Goal: Task Accomplishment & Management: Manage account settings

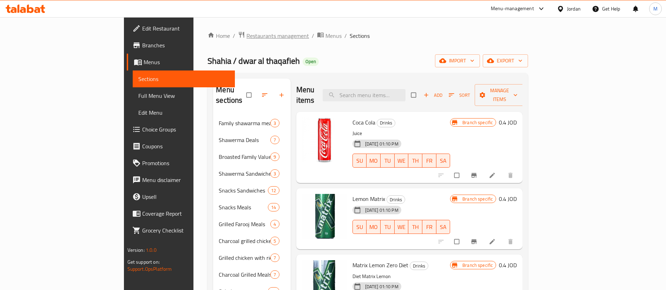
click at [246, 39] on span "Restaurants management" at bounding box center [277, 36] width 62 height 8
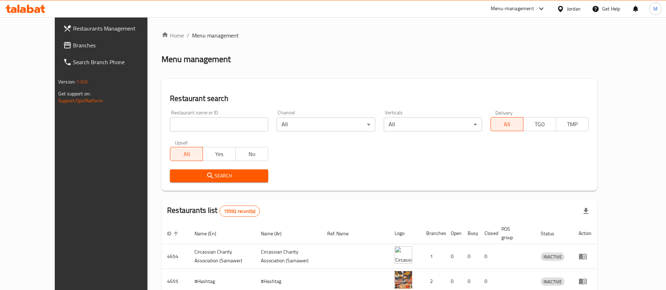
click at [73, 27] on span "Restaurants Management" at bounding box center [116, 28] width 87 height 8
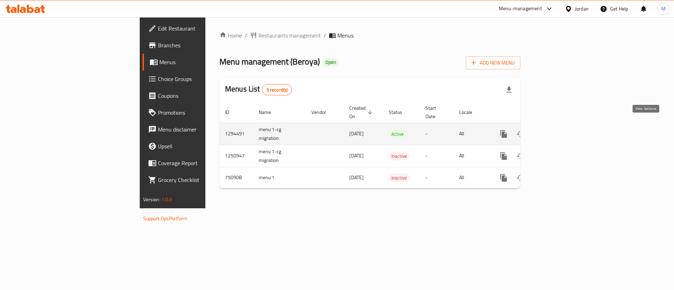
click at [557, 131] on icon "enhanced table" at bounding box center [554, 134] width 6 height 6
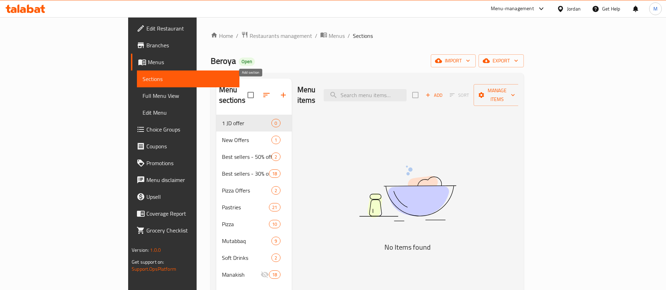
click at [279, 91] on icon "button" at bounding box center [283, 95] width 8 height 8
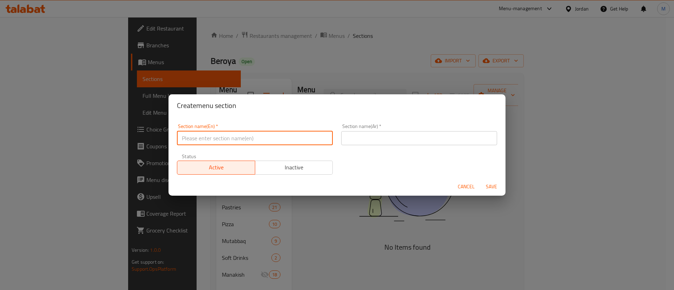
click at [305, 135] on input "text" at bounding box center [255, 138] width 156 height 14
type input "Buy 1 & Get 1"
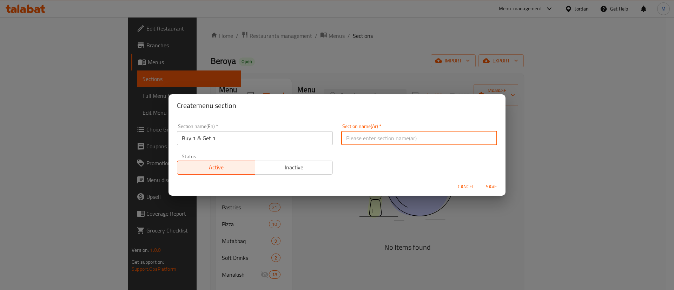
click at [430, 138] on input "text" at bounding box center [419, 138] width 156 height 14
type input "اشتري صنف واحصل على الثاني مجانا"
click at [486, 180] on button "Save" at bounding box center [491, 186] width 22 height 13
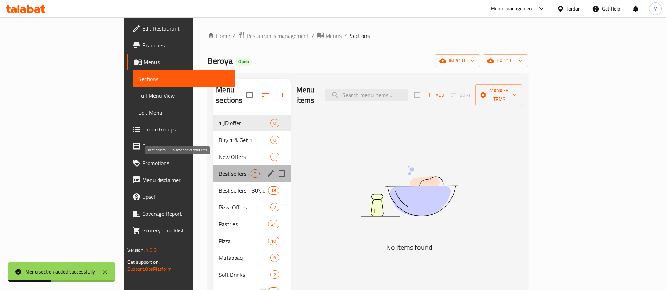
click at [219, 169] on span "Best sellers - 50% off on selected items" at bounding box center [235, 173] width 32 height 8
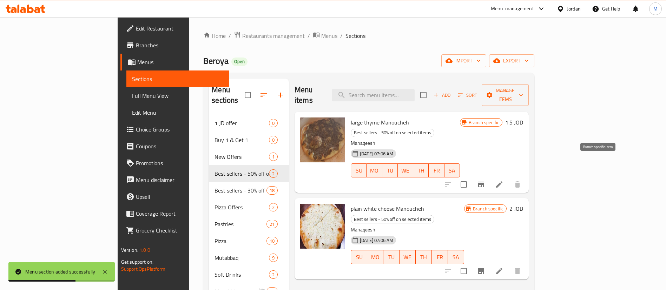
click at [484, 182] on icon "Branch-specific-item" at bounding box center [481, 185] width 6 height 6
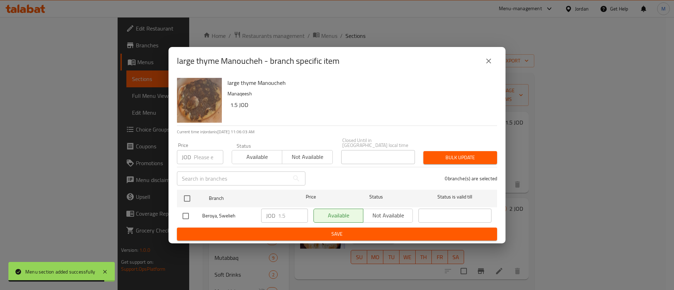
click at [491, 67] on button "close" at bounding box center [488, 61] width 17 height 17
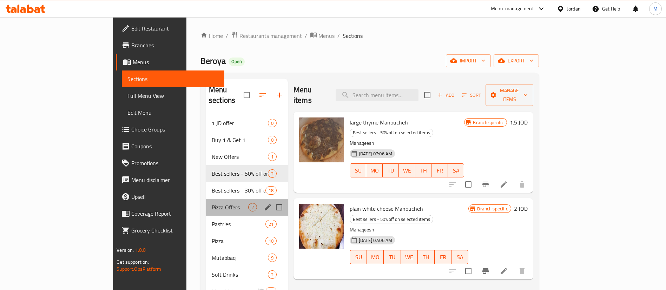
click at [212, 203] on span "Pizza Offers" at bounding box center [230, 207] width 36 height 8
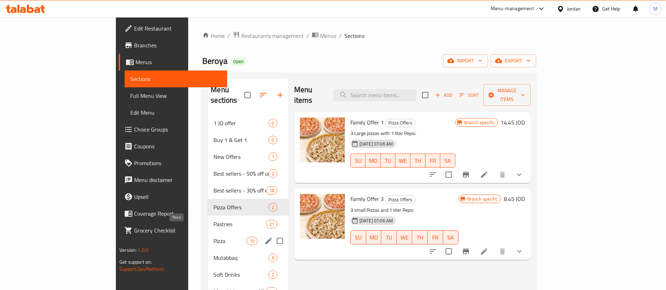
click at [213, 237] on span "Pizza" at bounding box center [229, 241] width 33 height 8
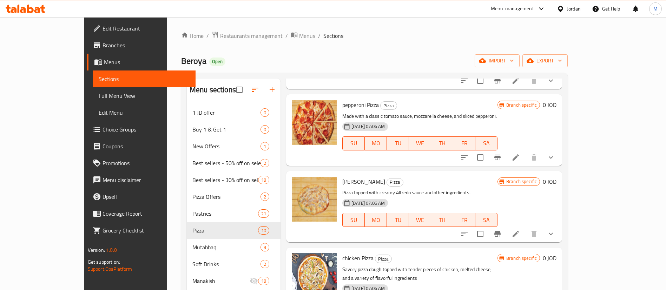
scroll to position [93, 0]
click at [500, 154] on icon "Branch-specific-item" at bounding box center [497, 157] width 6 height 6
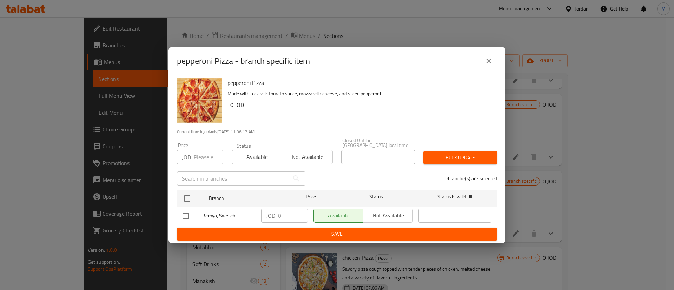
click at [490, 62] on icon "close" at bounding box center [488, 61] width 8 height 8
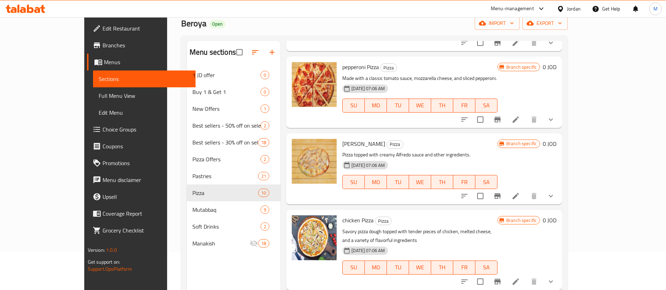
scroll to position [36, 0]
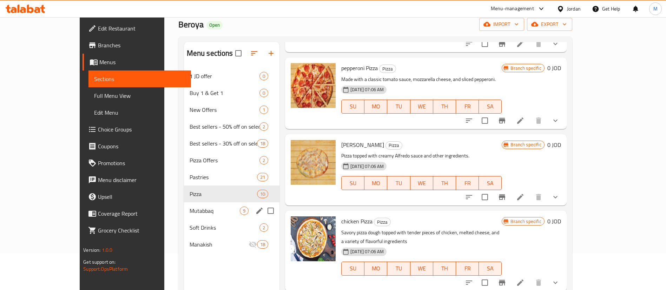
click at [193, 217] on div "Mutabbaq 9" at bounding box center [232, 210] width 96 height 17
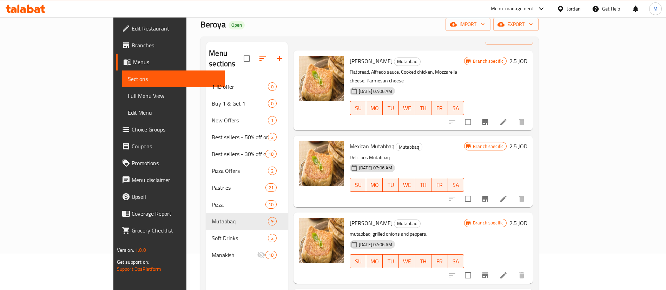
scroll to position [7, 0]
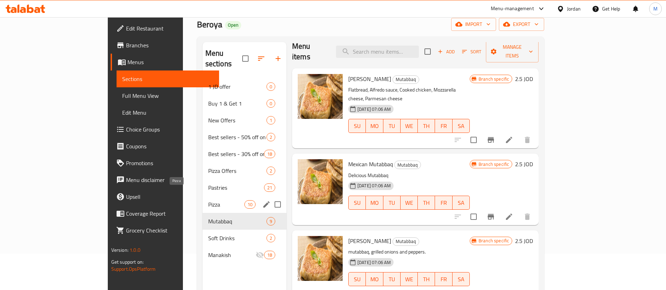
click at [208, 200] on span "Pizza" at bounding box center [226, 204] width 36 height 8
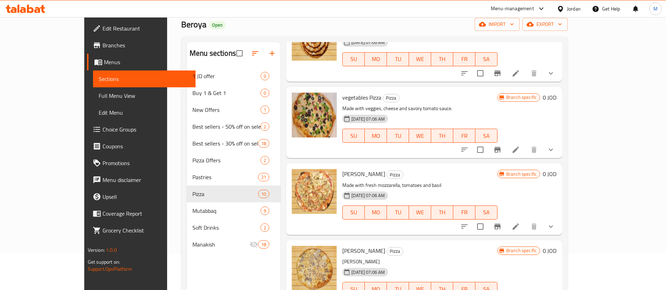
scroll to position [465, 0]
click at [344, 168] on span "[PERSON_NAME]" at bounding box center [363, 173] width 43 height 11
copy h6 "[PERSON_NAME]"
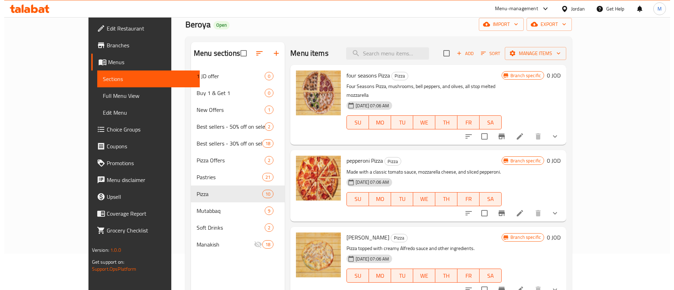
scroll to position [0, 0]
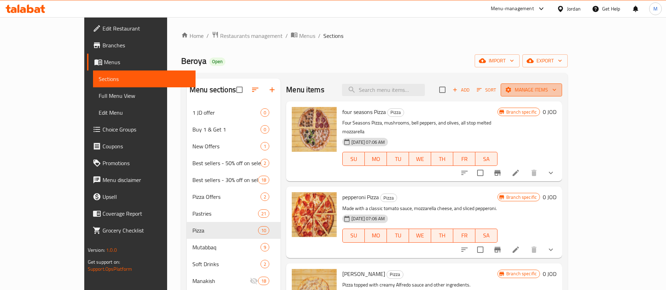
click at [556, 91] on span "Manage items" at bounding box center [531, 90] width 50 height 9
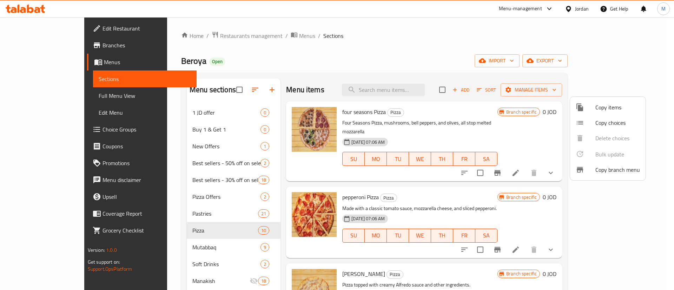
click at [600, 107] on span "Copy items" at bounding box center [617, 107] width 45 height 8
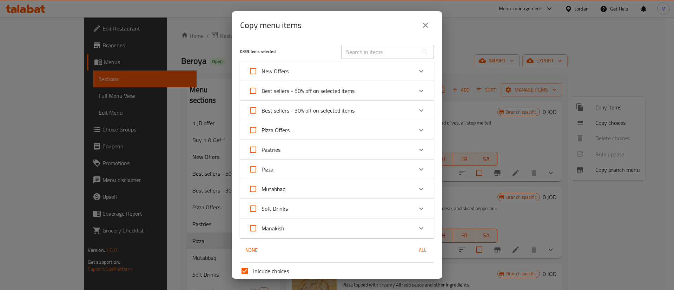
click at [392, 45] on input "text" at bounding box center [379, 52] width 76 height 14
paste input "[PERSON_NAME]"
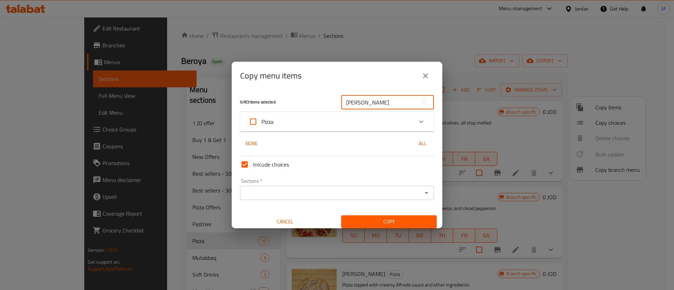
type input "[PERSON_NAME]"
click at [374, 121] on div "Pizza" at bounding box center [330, 121] width 164 height 17
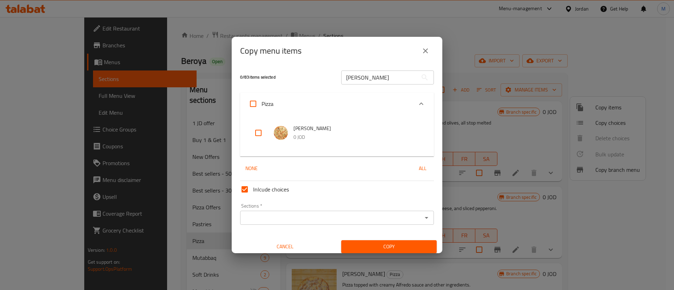
click at [259, 132] on input "checkbox" at bounding box center [258, 133] width 17 height 17
checkbox input "true"
click at [321, 219] on input "Sections   *" at bounding box center [331, 218] width 178 height 10
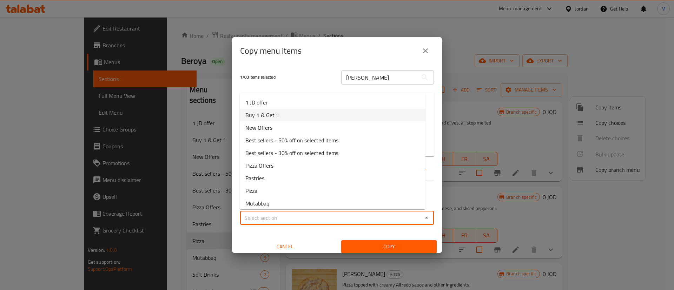
click at [302, 110] on li "Buy 1 & Get 1" at bounding box center [333, 115] width 186 height 13
type input "Buy 1 & Get 1"
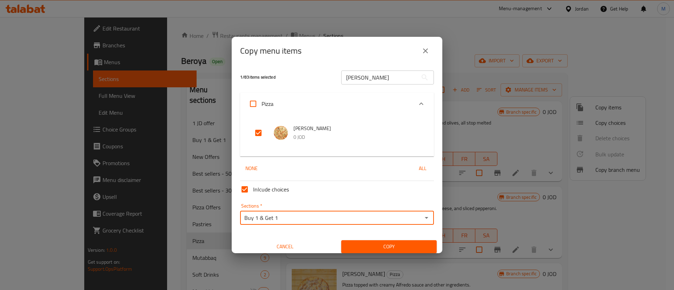
click at [406, 80] on input "[PERSON_NAME]" at bounding box center [379, 78] width 76 height 14
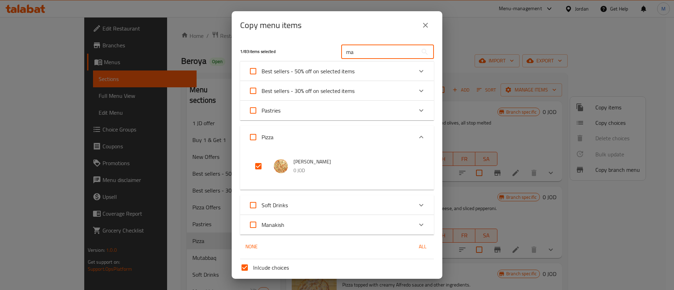
type input "m"
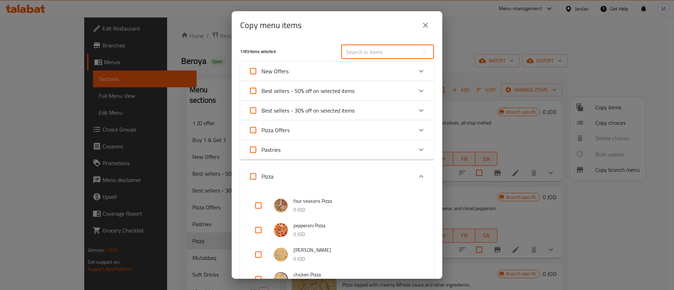
click at [352, 97] on label "Best sellers - 50% off on selected items" at bounding box center [300, 90] width 110 height 17
click at [261, 97] on input "Best sellers - 50% off on selected items" at bounding box center [253, 90] width 17 height 17
checkbox input "true"
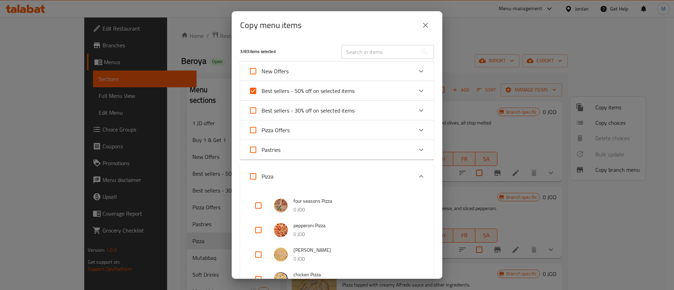
click at [417, 88] on icon "Expand" at bounding box center [421, 91] width 8 height 8
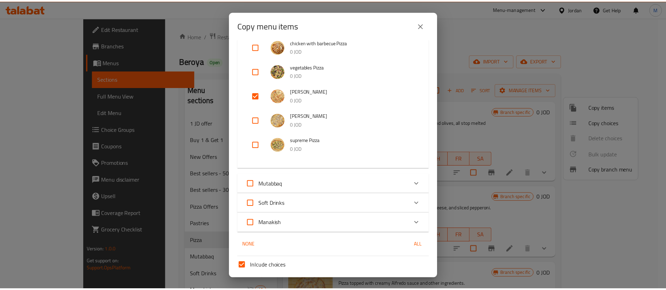
scroll to position [417, 0]
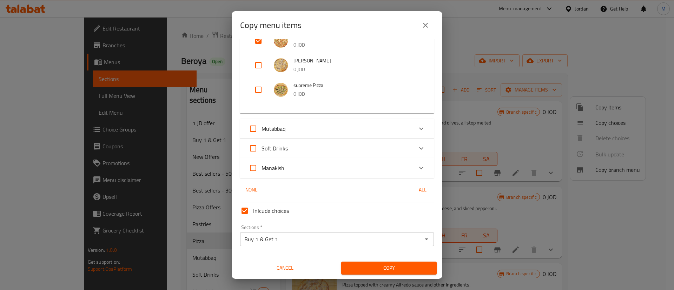
click at [387, 269] on span "Copy" at bounding box center [389, 268] width 84 height 9
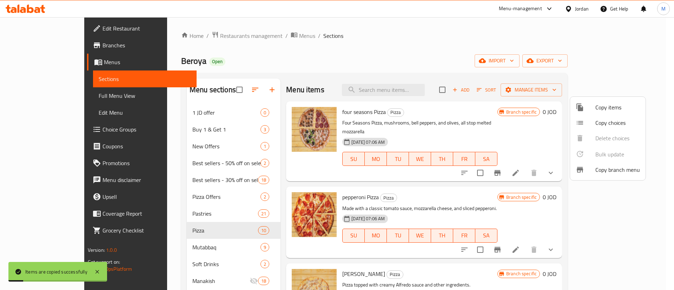
drag, startPoint x: 439, startPoint y: 204, endPoint x: 443, endPoint y: 200, distance: 5.7
click at [439, 204] on div at bounding box center [337, 145] width 674 height 290
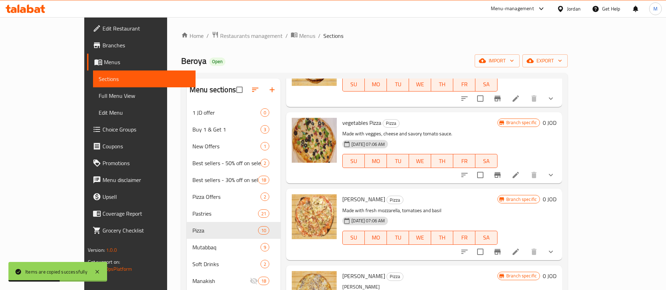
scroll to position [477, 0]
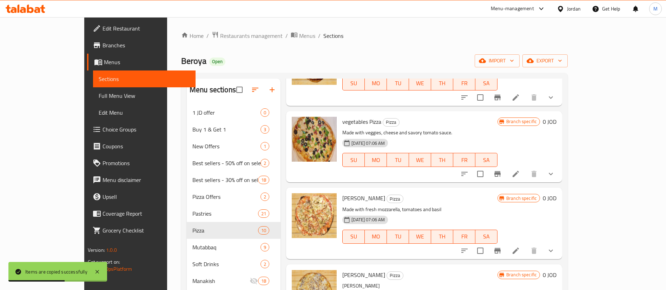
click at [559, 242] on button "show more" at bounding box center [550, 250] width 17 height 17
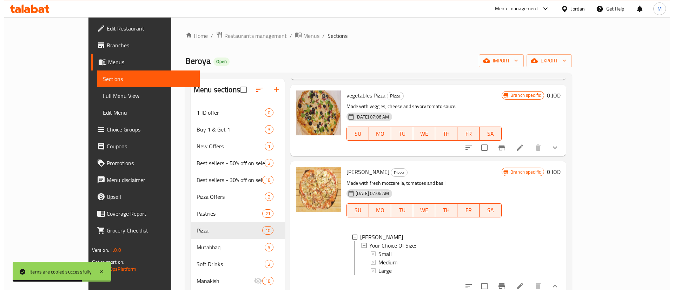
scroll to position [503, 0]
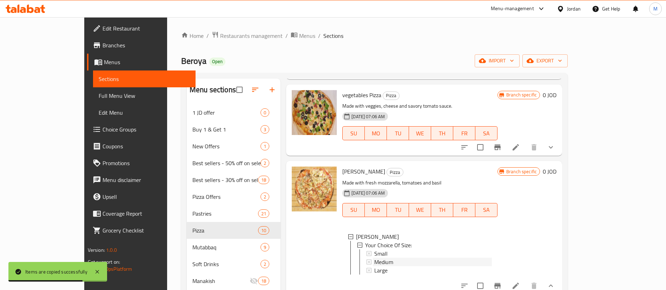
click at [408, 258] on div "Medium" at bounding box center [433, 262] width 118 height 8
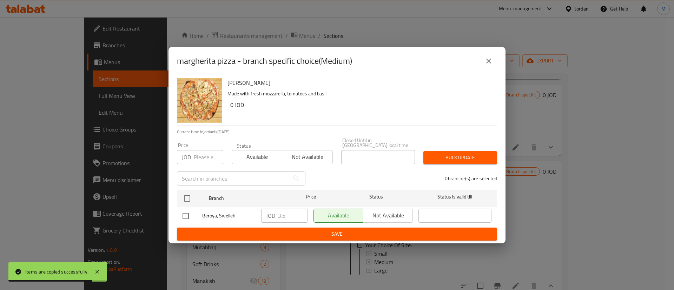
click at [398, 264] on div "margherita pizza - branch specific choice(Medium) margherita pizza Made with fr…" at bounding box center [337, 145] width 674 height 290
click at [492, 60] on icon "close" at bounding box center [488, 61] width 8 height 8
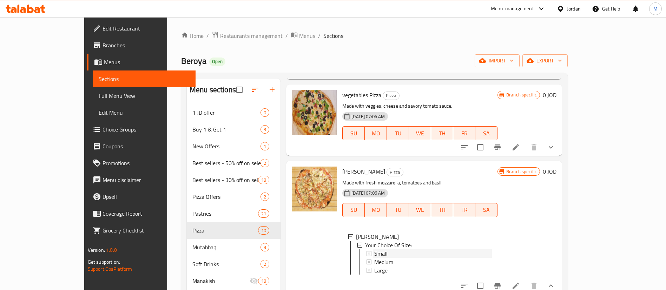
click at [376, 249] on div "Small" at bounding box center [433, 253] width 118 height 8
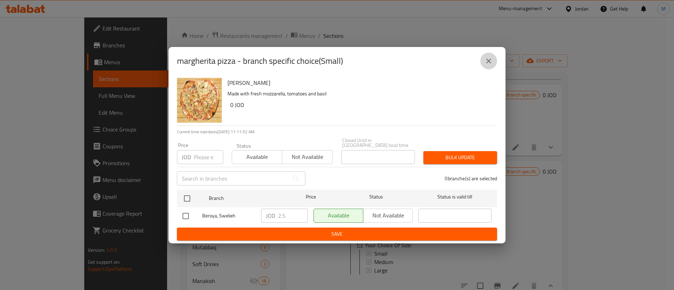
click at [491, 58] on button "close" at bounding box center [488, 61] width 17 height 17
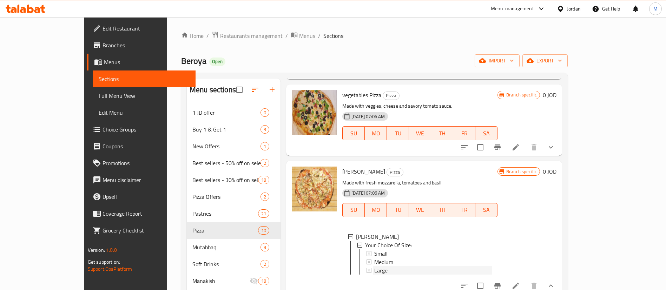
click at [374, 266] on div "Large" at bounding box center [433, 270] width 118 height 8
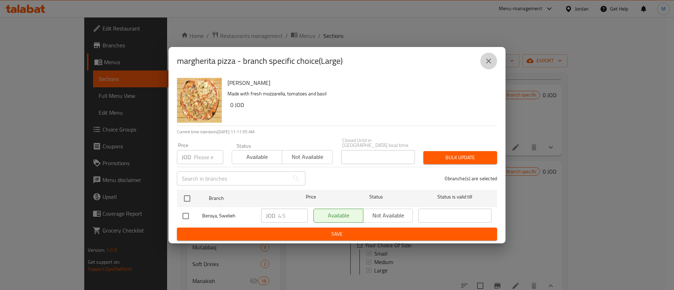
click at [490, 55] on button "close" at bounding box center [488, 61] width 17 height 17
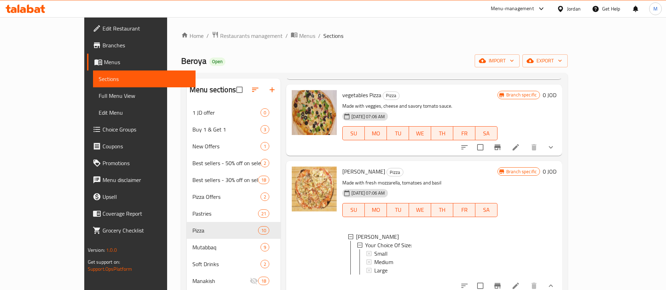
drag, startPoint x: 358, startPoint y: 48, endPoint x: 330, endPoint y: 70, distance: 35.7
click at [359, 48] on div "Home / Restaurants management / Menus / Sections Beroya Open import export Menu…" at bounding box center [374, 202] width 386 height 343
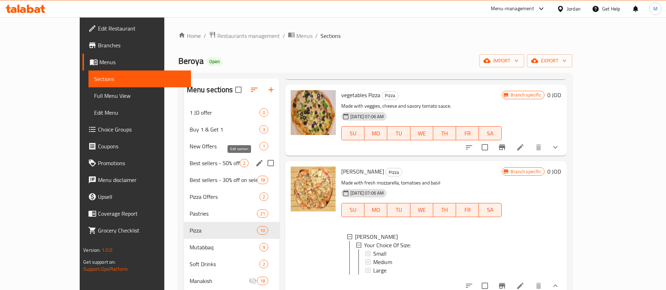
click at [255, 159] on icon "edit" at bounding box center [259, 163] width 8 height 8
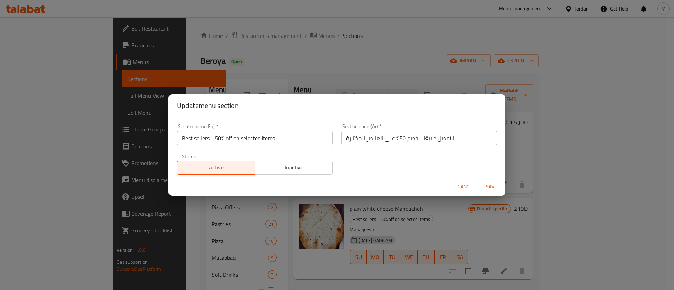
click at [283, 171] on span "Inactive" at bounding box center [294, 167] width 72 height 10
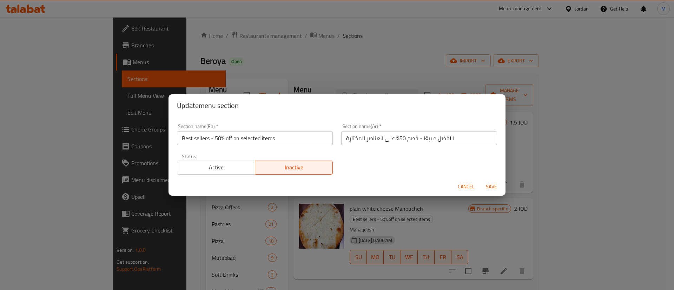
click at [493, 189] on span "Save" at bounding box center [491, 186] width 17 height 9
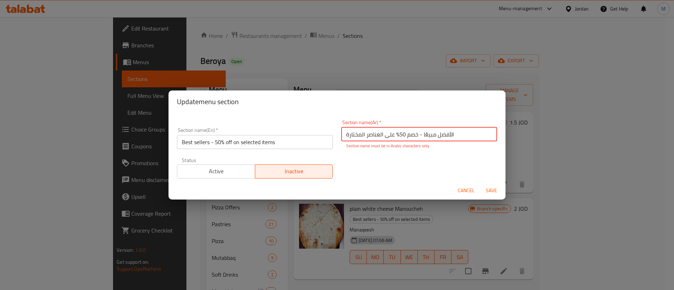
click at [488, 189] on span "Save" at bounding box center [491, 190] width 17 height 9
drag, startPoint x: 423, startPoint y: 133, endPoint x: 421, endPoint y: 140, distance: 7.2
click at [421, 140] on input "الأفضل مبيعًا - خصم 50٪ على العناصر المختارة" at bounding box center [419, 134] width 156 height 14
click at [494, 190] on span "Save" at bounding box center [491, 190] width 17 height 9
click at [493, 191] on span "Save" at bounding box center [491, 190] width 17 height 9
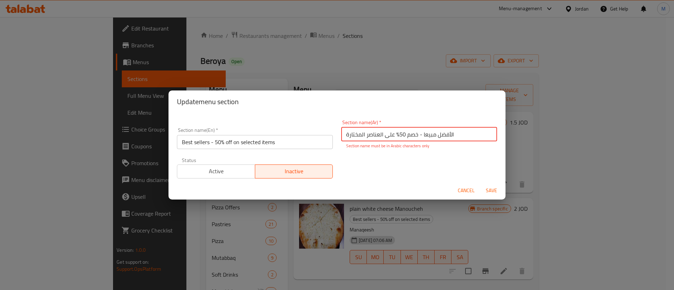
click at [418, 133] on input "الأفضل مبيعا - خصم 50٪ على العناصر المختارة" at bounding box center [419, 134] width 156 height 14
click at [493, 189] on span "Save" at bounding box center [491, 190] width 17 height 9
click at [426, 139] on input "الأفضل مبيعا - خصم 50٪ على العناصر المختارة" at bounding box center [419, 134] width 156 height 14
drag, startPoint x: 419, startPoint y: 134, endPoint x: 354, endPoint y: 137, distance: 65.7
click at [354, 137] on input "الأفضل مبيعا - خصم 50٪ على العناصر المختارة" at bounding box center [419, 134] width 156 height 14
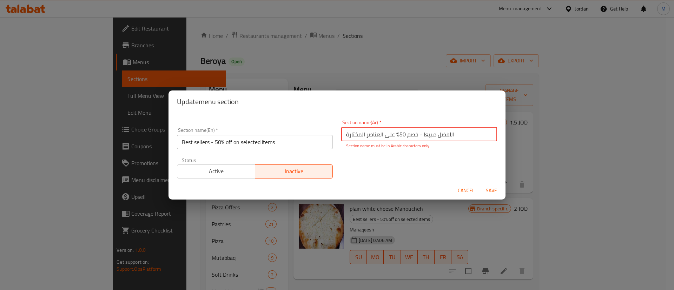
click at [384, 143] on p "Section name must be in Arabic characters only" at bounding box center [419, 146] width 146 height 6
drag, startPoint x: 417, startPoint y: 133, endPoint x: 341, endPoint y: 143, distance: 76.4
click at [341, 143] on div "Section name(Ar)   * الأفضل مبيعا - خصم 50٪ على العناصر المختارة Section name(A…" at bounding box center [419, 134] width 156 height 29
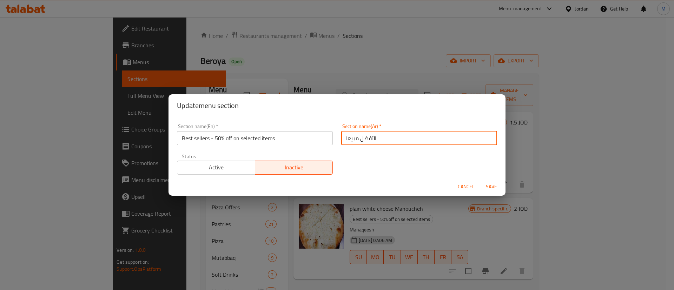
type input "الأفضل مبيعا"
click at [489, 187] on span "Save" at bounding box center [491, 186] width 17 height 9
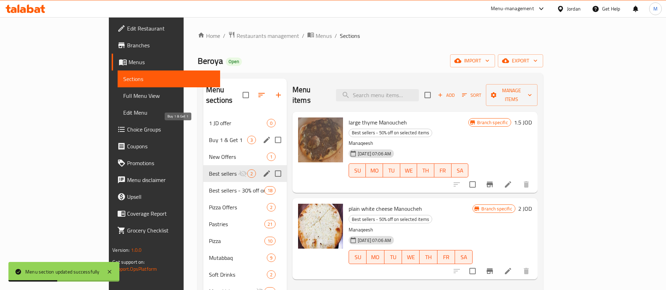
click at [219, 136] on span "Buy 1 & Get 1" at bounding box center [228, 140] width 38 height 8
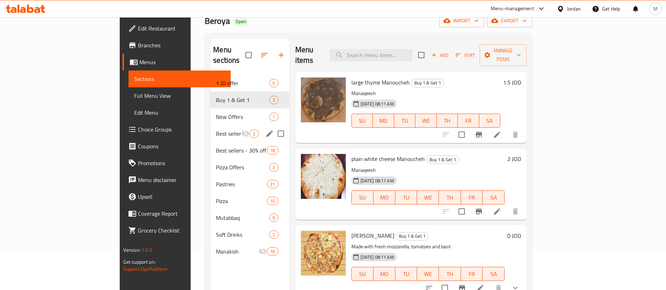
scroll to position [98, 0]
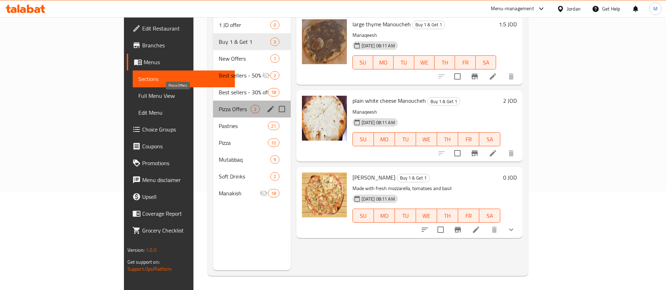
click at [219, 105] on span "Pizza Offers" at bounding box center [235, 109] width 32 height 8
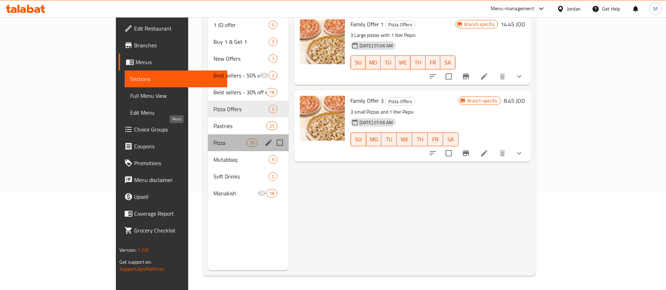
click at [213, 139] on span "Pizza" at bounding box center [229, 143] width 33 height 8
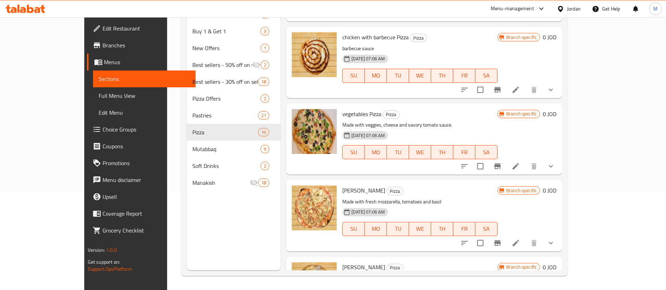
scroll to position [431, 0]
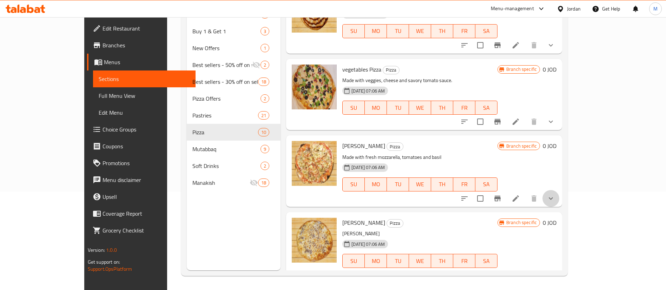
click at [559, 190] on button "show more" at bounding box center [550, 198] width 17 height 17
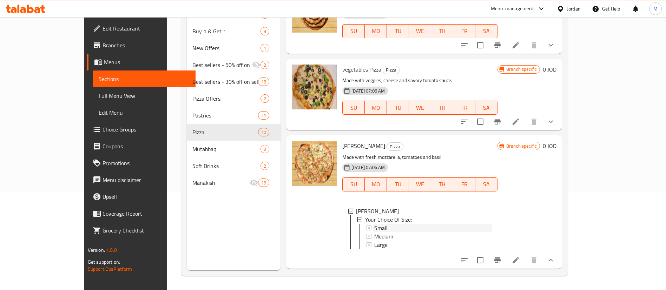
click at [374, 224] on div "Small" at bounding box center [433, 228] width 118 height 8
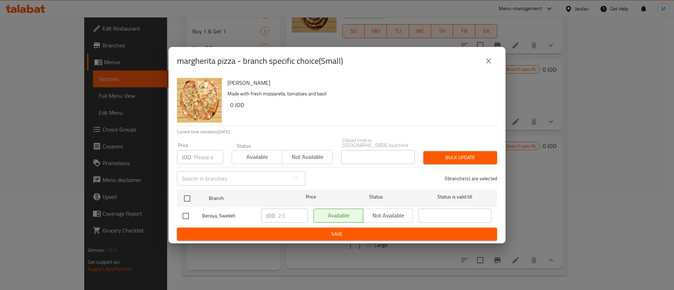
click at [492, 60] on icon "close" at bounding box center [488, 61] width 8 height 8
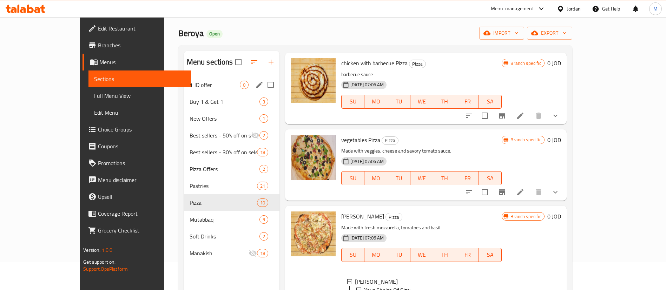
scroll to position [12, 0]
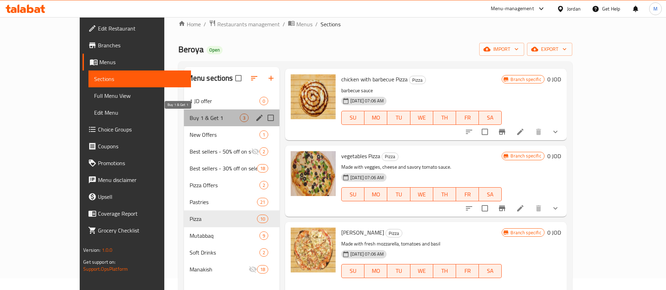
click at [189, 119] on span "Buy 1 & Get 1" at bounding box center [214, 118] width 50 height 8
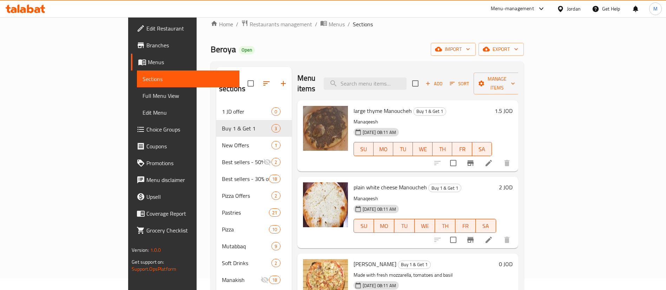
scroll to position [98, 0]
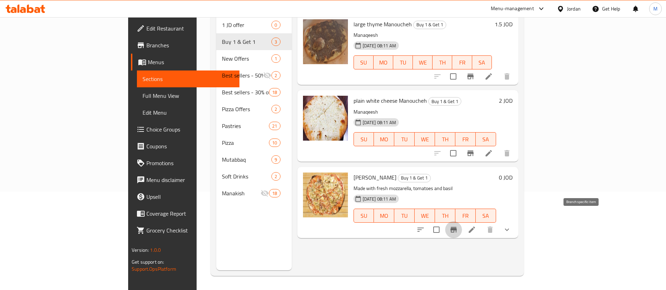
click at [457, 227] on icon "Branch-specific-item" at bounding box center [453, 230] width 6 height 6
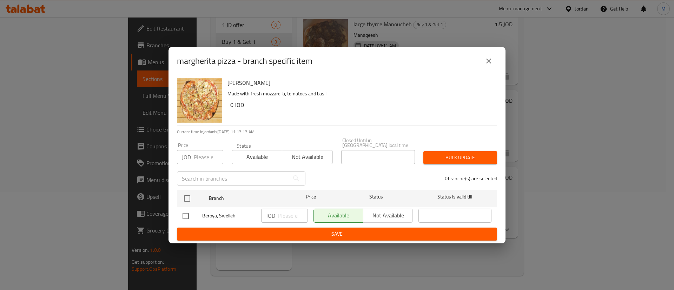
click at [199, 159] on input "number" at bounding box center [208, 157] width 29 height 14
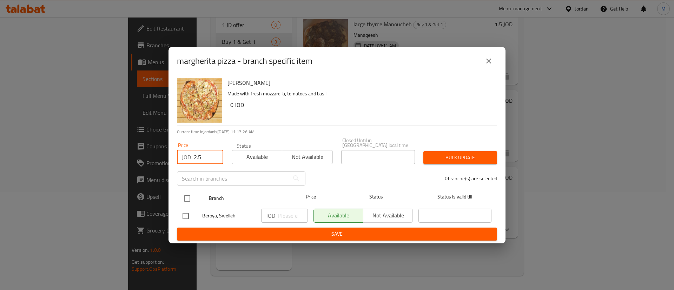
type input "2.5"
click at [189, 191] on input "checkbox" at bounding box center [187, 198] width 15 height 15
checkbox input "true"
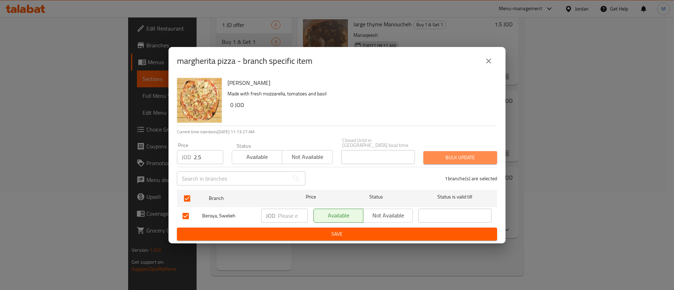
click at [454, 159] on span "Bulk update" at bounding box center [460, 157] width 62 height 9
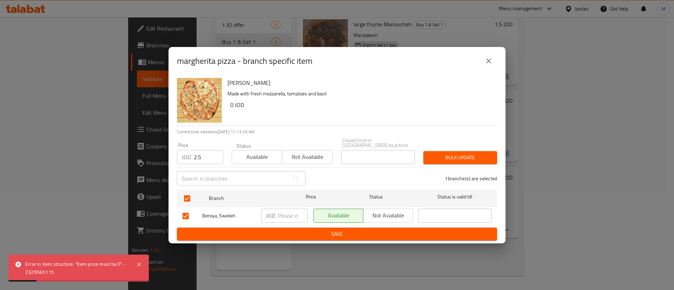
click at [486, 68] on button "close" at bounding box center [488, 61] width 17 height 17
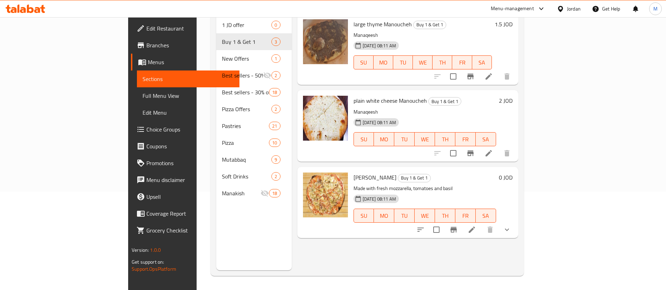
click at [515, 221] on button "show more" at bounding box center [506, 229] width 17 height 17
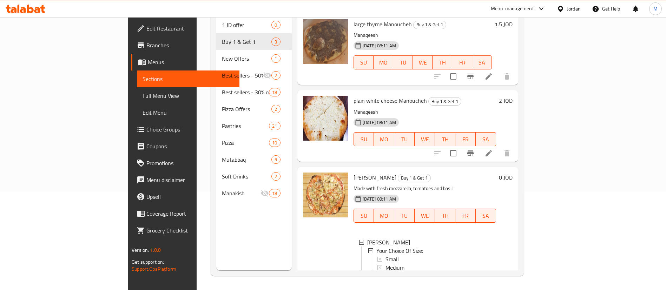
scroll to position [27, 0]
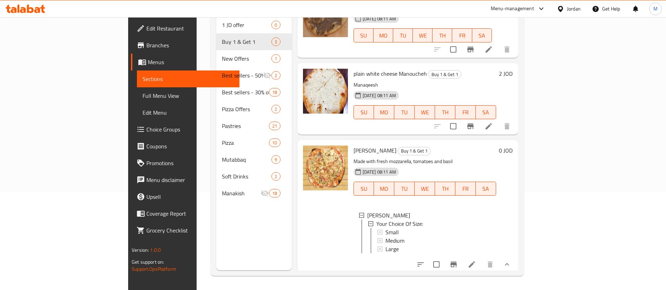
click at [538, 191] on div "Home / Restaurants management / Menus / Sections Beroya Open import export Menu…" at bounding box center [367, 104] width 341 height 371
drag, startPoint x: 655, startPoint y: 190, endPoint x: 669, endPoint y: 242, distance: 53.8
click at [666, 192] on html "​ Menu-management Jordan Get Help M Edit Restaurant Branches Menus Sections Ful…" at bounding box center [333, 47] width 666 height 290
click at [476, 264] on icon at bounding box center [471, 264] width 8 height 8
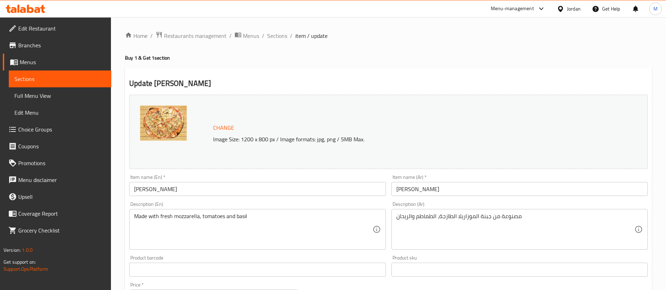
scroll to position [252, 0]
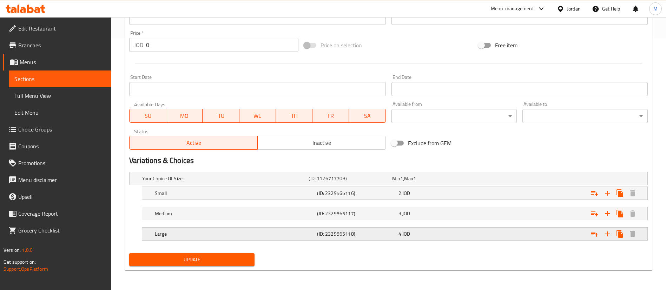
click at [412, 238] on div "4 JOD" at bounding box center [437, 234] width 81 height 10
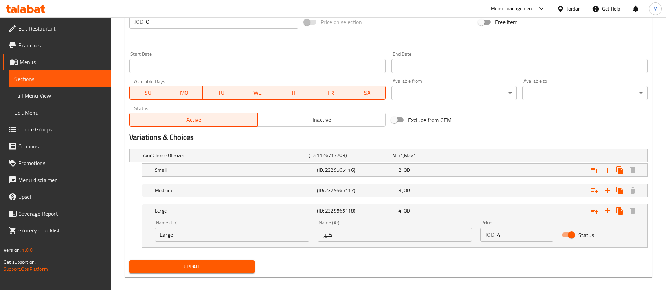
scroll to position [282, 0]
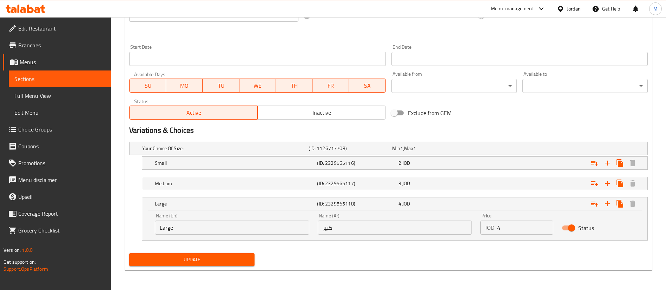
click at [570, 227] on input "Status" at bounding box center [571, 227] width 40 height 13
checkbox input "false"
click at [552, 184] on div "Expand" at bounding box center [559, 183] width 162 height 15
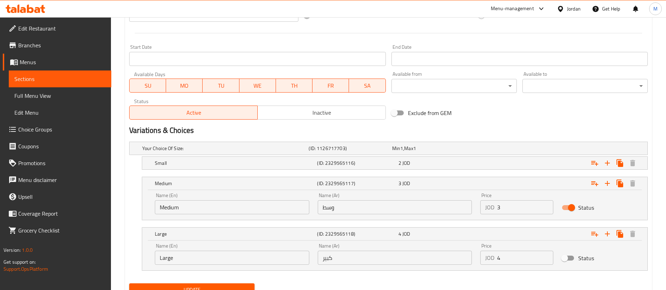
click at [573, 209] on input "Status" at bounding box center [571, 207] width 40 height 13
checkbox input "false"
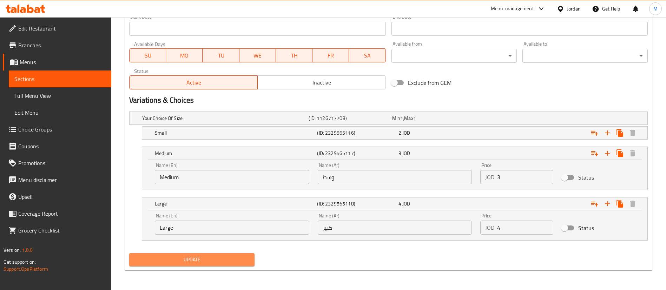
click at [207, 262] on span "Update" at bounding box center [192, 259] width 114 height 9
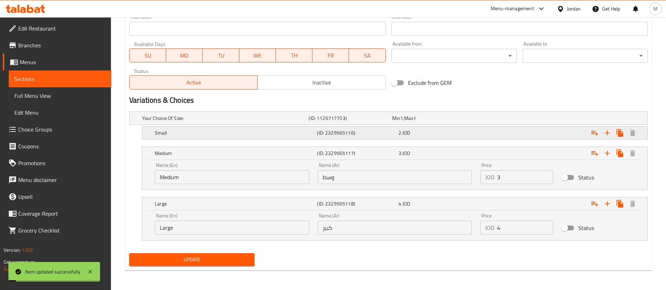
click at [431, 133] on div "2 JOD" at bounding box center [437, 132] width 78 height 7
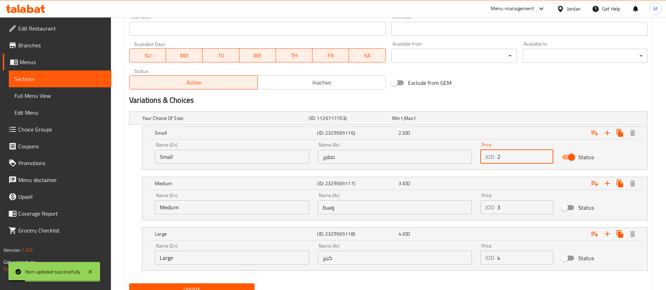
drag, startPoint x: 501, startPoint y: 157, endPoint x: 485, endPoint y: 164, distance: 17.6
click at [485, 164] on div "Price JOD 2 Price" at bounding box center [516, 153] width 81 height 30
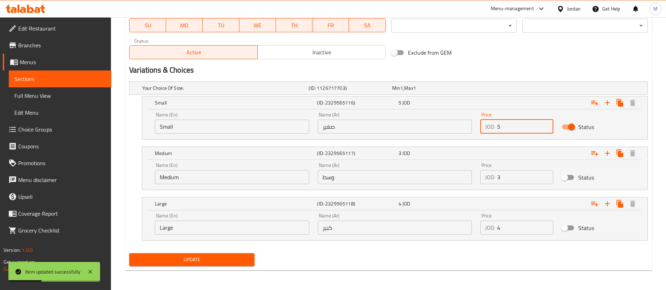
type input "5"
click at [227, 260] on span "Update" at bounding box center [192, 259] width 114 height 9
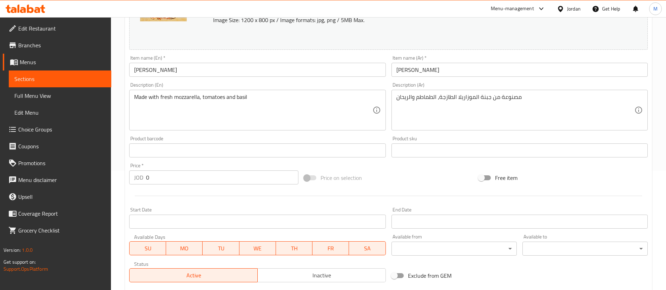
scroll to position [0, 0]
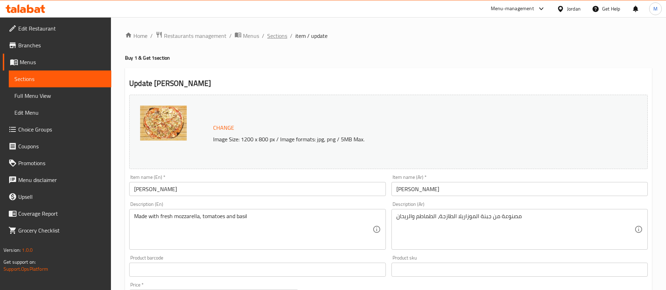
click at [281, 37] on span "Sections" at bounding box center [277, 36] width 20 height 8
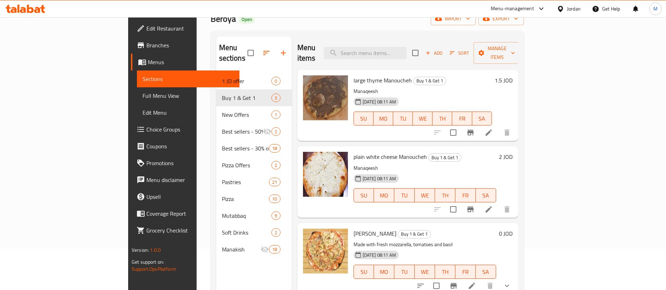
scroll to position [98, 0]
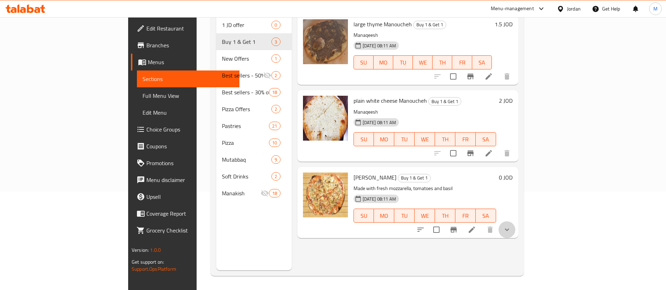
click at [509, 229] on icon "show more" at bounding box center [507, 230] width 4 height 2
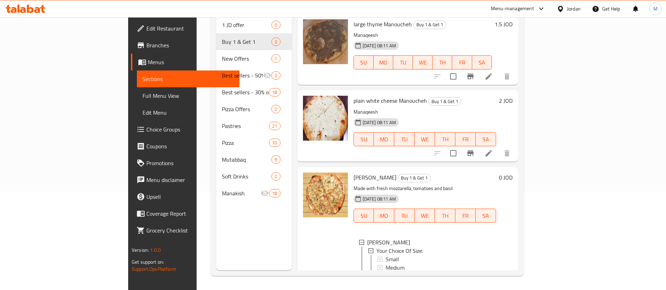
scroll to position [27, 0]
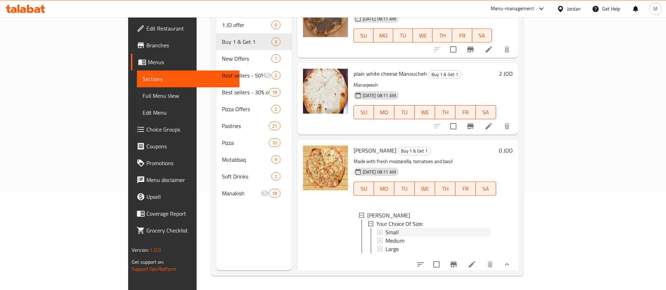
click at [385, 228] on div "Small" at bounding box center [437, 232] width 105 height 8
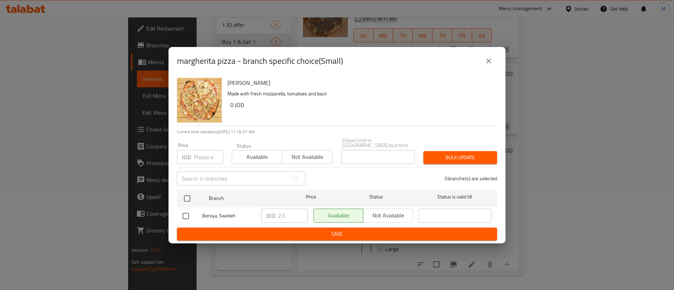
click at [205, 157] on input "number" at bounding box center [208, 157] width 29 height 14
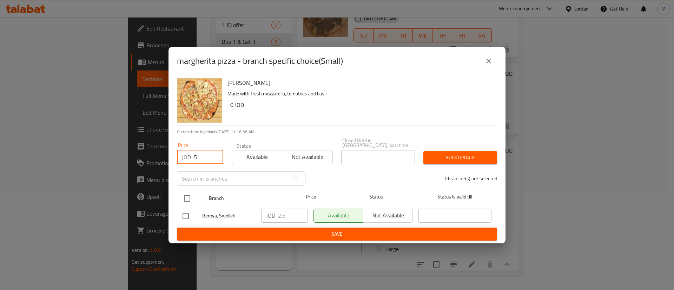
type input "5"
click at [188, 197] on input "checkbox" at bounding box center [187, 198] width 15 height 15
checkbox input "true"
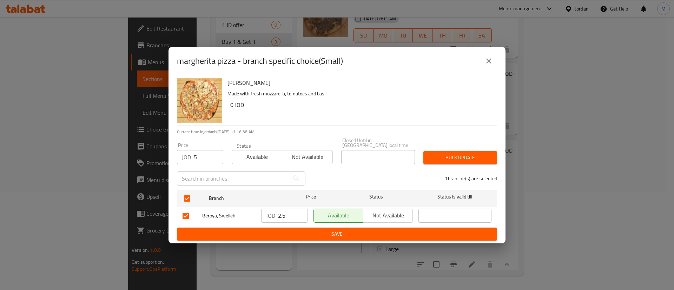
click at [458, 153] on span "Bulk update" at bounding box center [460, 157] width 62 height 9
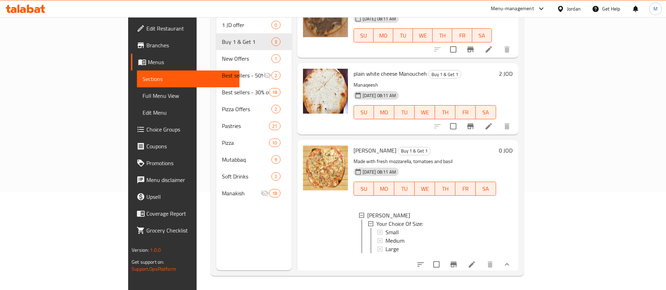
click at [475, 262] on icon at bounding box center [471, 264] width 6 height 6
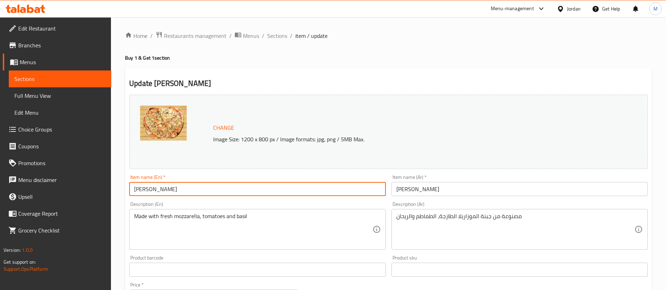
drag, startPoint x: 139, startPoint y: 188, endPoint x: 101, endPoint y: 194, distance: 37.7
click at [101, 194] on div "Edit Restaurant Branches Menus Sections Full Menu View Edit Menu Choice Groups …" at bounding box center [333, 279] width 666 height 525
type input "Buy 1 Margherita pizza and get 1 free"
click at [394, 188] on input "[PERSON_NAME]" at bounding box center [519, 189] width 256 height 14
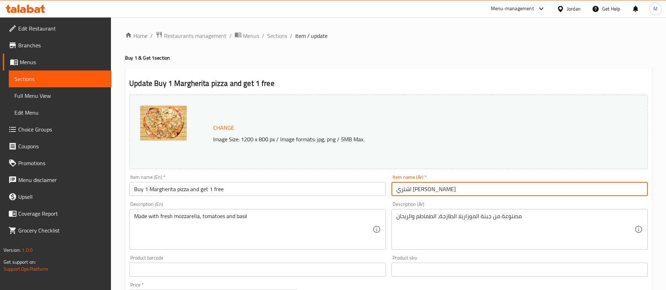
click at [550, 189] on input "اشتري [PERSON_NAME]" at bounding box center [519, 189] width 256 height 14
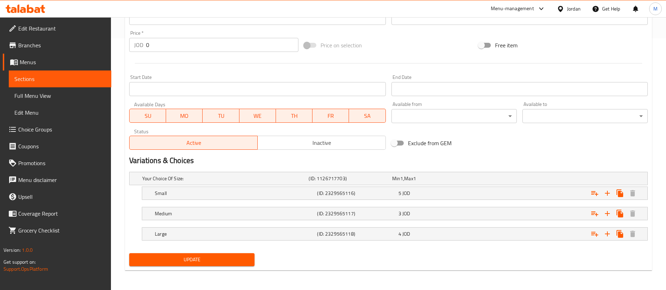
type input "اشتري [PERSON_NAME] واحصل على الثانية مجانا"
click at [177, 264] on button "Update" at bounding box center [191, 259] width 125 height 13
click at [137, 109] on button "SU" at bounding box center [147, 116] width 37 height 14
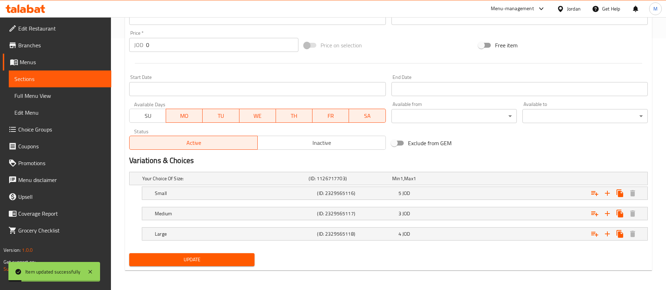
click at [184, 112] on span "MO" at bounding box center [184, 116] width 31 height 10
click at [254, 112] on span "WE" at bounding box center [257, 116] width 31 height 10
click at [293, 116] on span "TH" at bounding box center [294, 116] width 31 height 10
drag, startPoint x: 328, startPoint y: 115, endPoint x: 383, endPoint y: 120, distance: 54.9
click at [328, 115] on span "FR" at bounding box center [330, 116] width 31 height 10
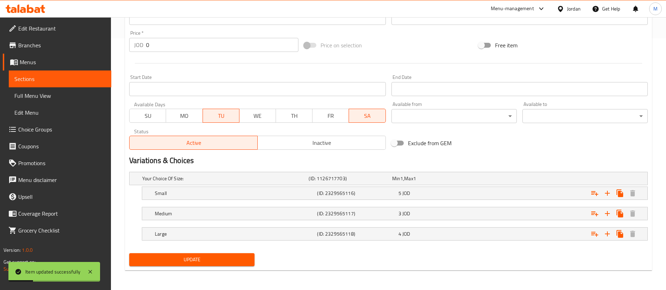
click at [383, 120] on button "SA" at bounding box center [366, 116] width 37 height 14
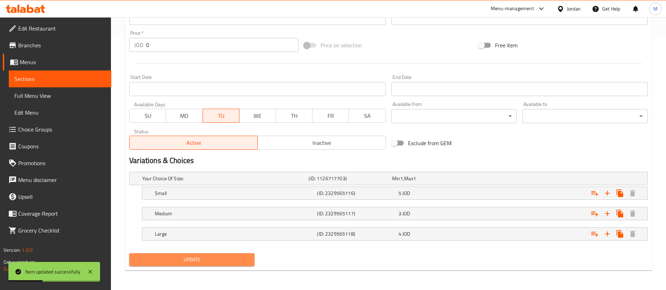
click at [218, 256] on span "Update" at bounding box center [192, 259] width 114 height 9
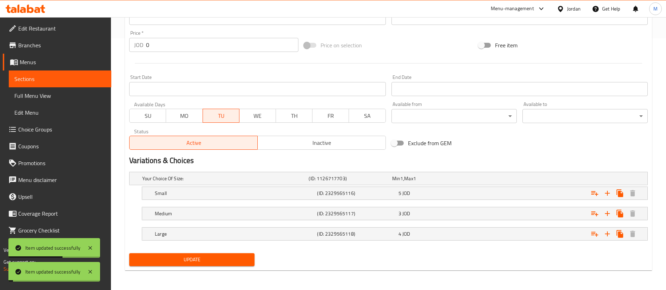
scroll to position [0, 0]
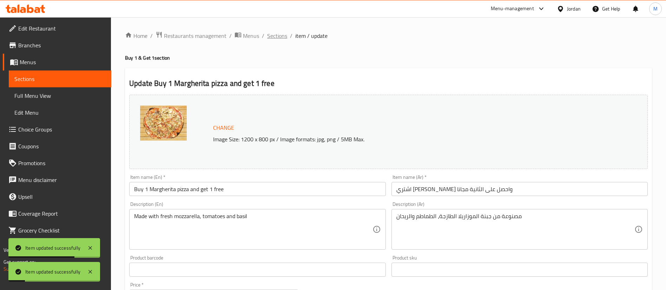
click at [278, 38] on span "Sections" at bounding box center [277, 36] width 20 height 8
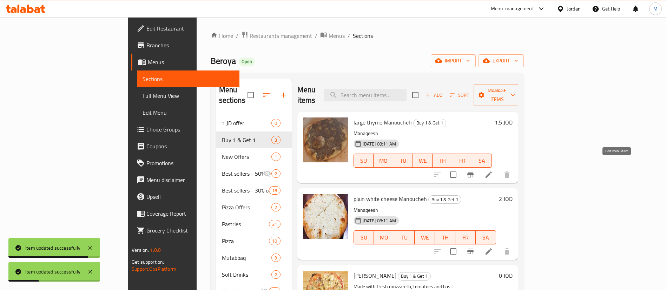
click at [493, 171] on icon at bounding box center [488, 175] width 8 height 8
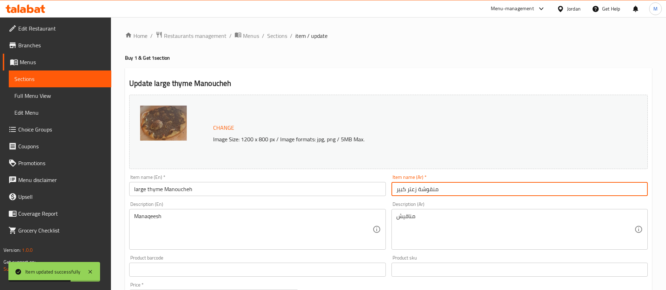
drag, startPoint x: 395, startPoint y: 188, endPoint x: 416, endPoint y: 193, distance: 21.5
click at [395, 188] on input "منقوشة زعتر كبير" at bounding box center [519, 189] width 256 height 14
click at [518, 192] on input "اشتري منقوشة زعتر كبير" at bounding box center [519, 189] width 256 height 14
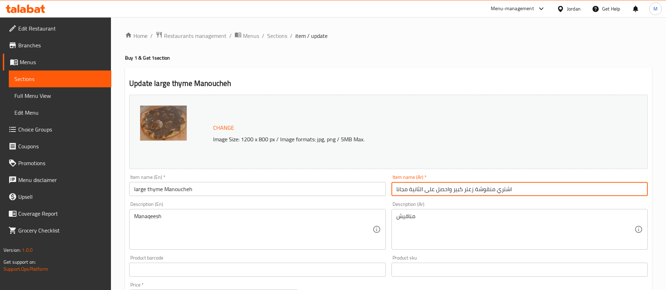
type input "اشتري منقوشة زعتر كبير واحصل على الثانية مجانا"
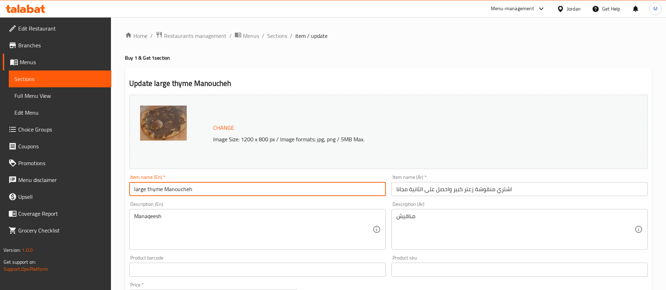
drag, startPoint x: 132, startPoint y: 187, endPoint x: 135, endPoint y: 194, distance: 7.6
click at [132, 187] on input "large thyme Manoucheh" at bounding box center [257, 189] width 256 height 14
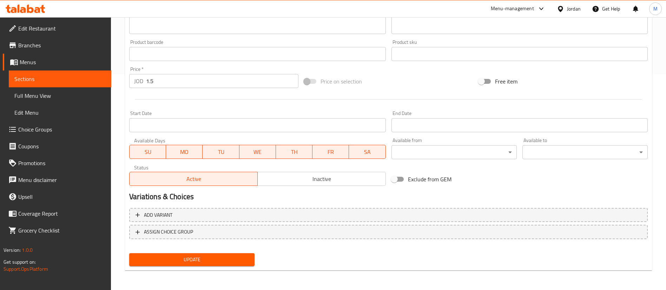
type input "Buy 1 large thyme Manoucheh and get 1 free"
click at [210, 255] on span "Update" at bounding box center [192, 259] width 114 height 9
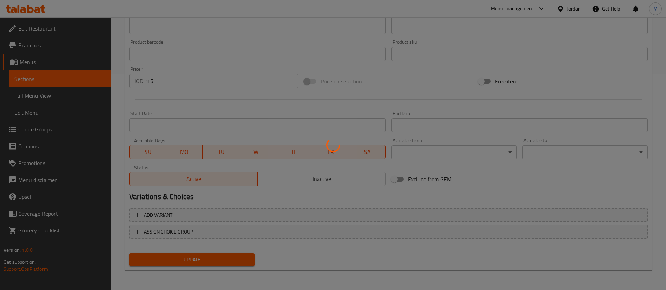
scroll to position [0, 0]
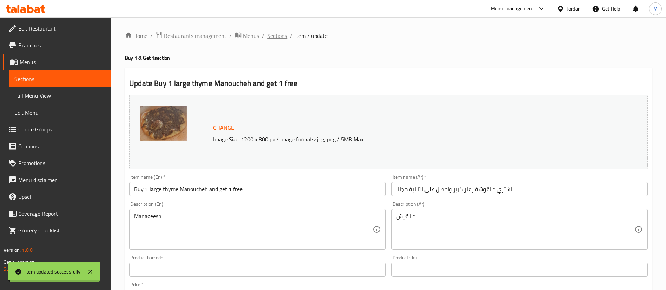
click at [280, 38] on span "Sections" at bounding box center [277, 36] width 20 height 8
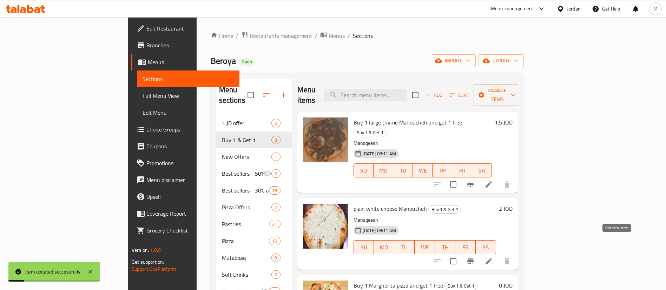
click at [493, 257] on icon at bounding box center [488, 261] width 8 height 8
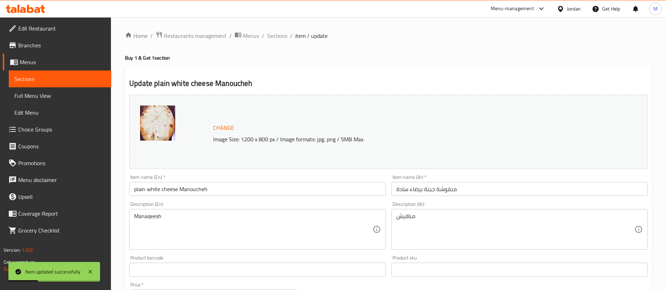
click at [127, 189] on div "Item name (En)   * plain white cheese Manoucheh Item name (En) *" at bounding box center [257, 185] width 262 height 27
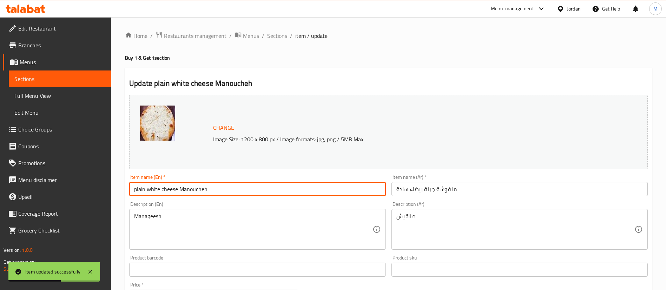
drag, startPoint x: 137, startPoint y: 188, endPoint x: 111, endPoint y: 189, distance: 26.4
click at [111, 189] on div "Edit Restaurant Branches Menus Sections Full Menu View Edit Menu Choice Groups …" at bounding box center [333, 261] width 666 height 489
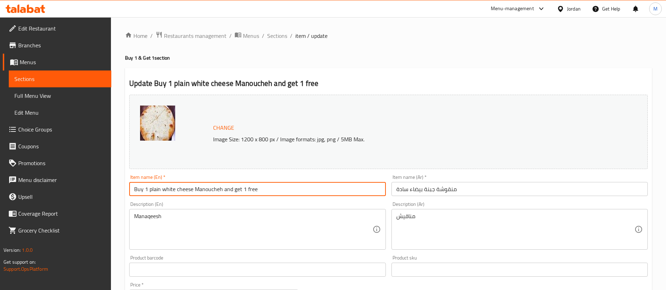
type input "Buy 1 plain white cheese Manoucheh and get 1 free"
click at [395, 186] on input "منقوشة جبنة بيضاء سادة" at bounding box center [519, 189] width 256 height 14
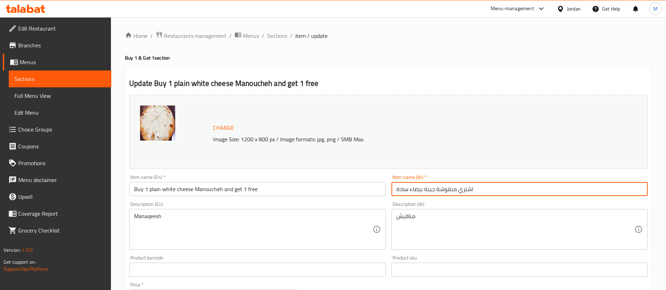
click at [562, 191] on input "اشتري منقوشة جبنة بيضاء سادة" at bounding box center [519, 189] width 256 height 14
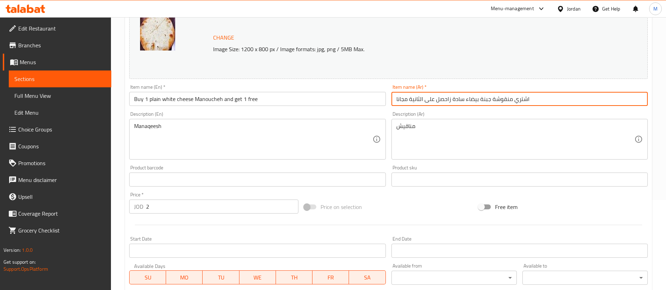
scroll to position [216, 0]
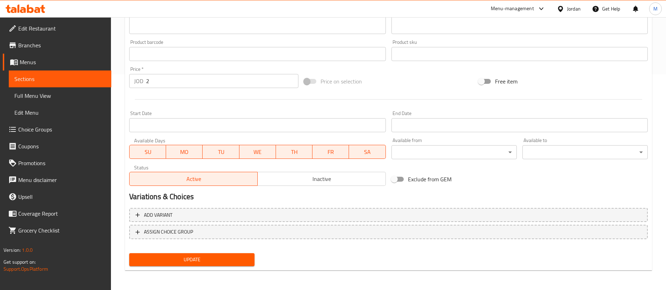
type input "اشتري منقوشة جبنة بيضاء سادة زاحصل على الثانية مجانا"
click at [148, 152] on span "SU" at bounding box center [147, 152] width 31 height 10
click at [188, 151] on span "MO" at bounding box center [184, 152] width 31 height 10
click at [265, 153] on span "WE" at bounding box center [257, 152] width 31 height 10
click at [301, 151] on span "TH" at bounding box center [294, 152] width 31 height 10
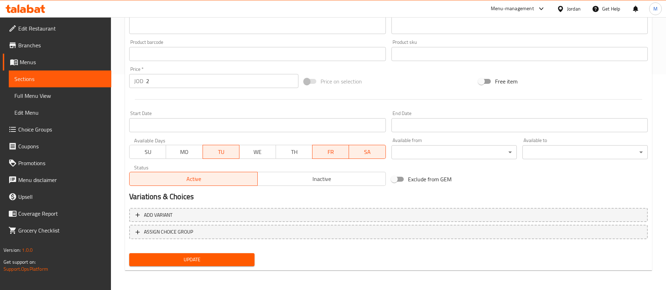
click at [330, 148] on span "FR" at bounding box center [330, 152] width 31 height 10
click at [362, 150] on span "SA" at bounding box center [367, 152] width 31 height 10
click at [192, 151] on span "MO" at bounding box center [184, 152] width 31 height 10
drag, startPoint x: 120, startPoint y: 152, endPoint x: 131, endPoint y: 149, distance: 10.9
click at [120, 153] on div "Home / Restaurants management / Menus / Sections / item / update Buy 1 & Get 1 …" at bounding box center [388, 45] width 555 height 489
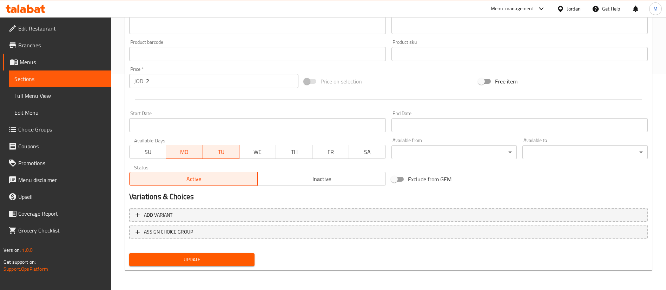
click at [131, 149] on button "SU" at bounding box center [147, 152] width 37 height 14
click at [264, 153] on span "WE" at bounding box center [257, 152] width 31 height 10
drag, startPoint x: 278, startPoint y: 152, endPoint x: 313, endPoint y: 153, distance: 34.4
click at [279, 152] on button "TH" at bounding box center [293, 152] width 37 height 14
drag, startPoint x: 313, startPoint y: 153, endPoint x: 356, endPoint y: 147, distance: 43.6
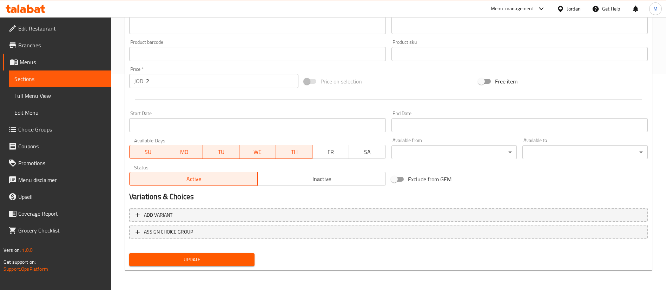
click at [314, 153] on button "FR" at bounding box center [330, 152] width 37 height 14
click at [357, 147] on span "SA" at bounding box center [367, 152] width 31 height 10
click at [204, 259] on span "Update" at bounding box center [192, 259] width 114 height 9
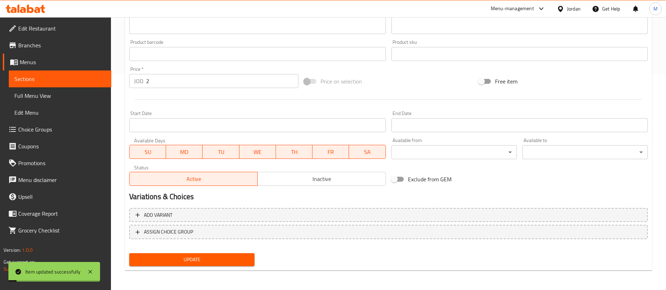
scroll to position [0, 0]
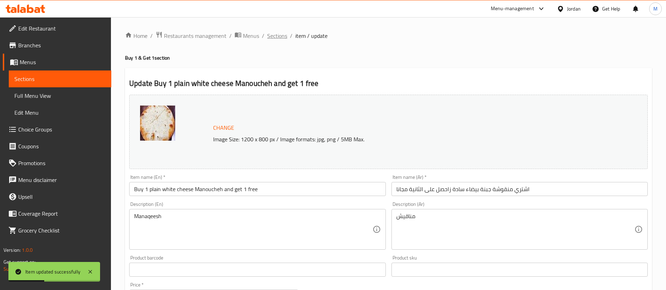
click at [271, 37] on span "Sections" at bounding box center [277, 36] width 20 height 8
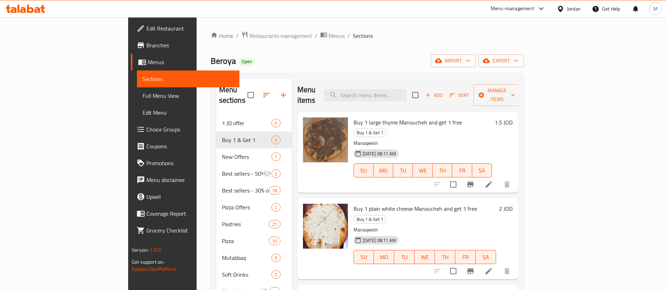
click at [211, 62] on span "Beroya" at bounding box center [223, 61] width 25 height 16
copy span "Beroya"
click at [375, 290] on span "Buy 1 Margherita pizza and get 1 free" at bounding box center [397, 295] width 89 height 11
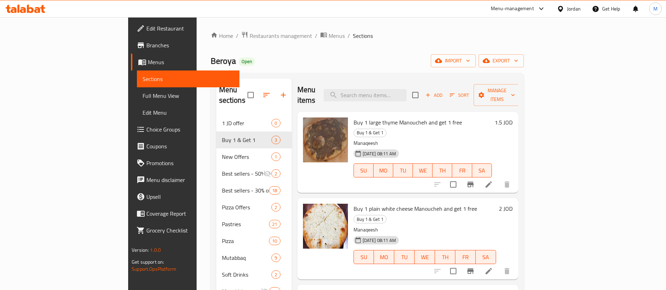
click at [375, 290] on span "Buy 1 Margherita pizza and get 1 free" at bounding box center [397, 295] width 89 height 11
copy h6 "Buy 1 Margherita pizza and get 1 free"
click at [211, 63] on span "Beroya" at bounding box center [223, 61] width 25 height 16
copy span "Beroya"
